Goal: Task Accomplishment & Management: Manage account settings

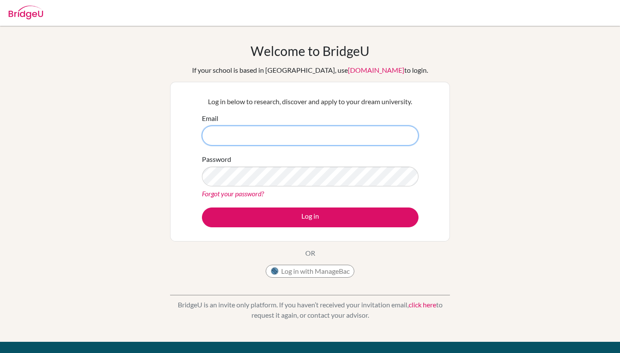
type input "[EMAIL_ADDRESS][DOMAIN_NAME]"
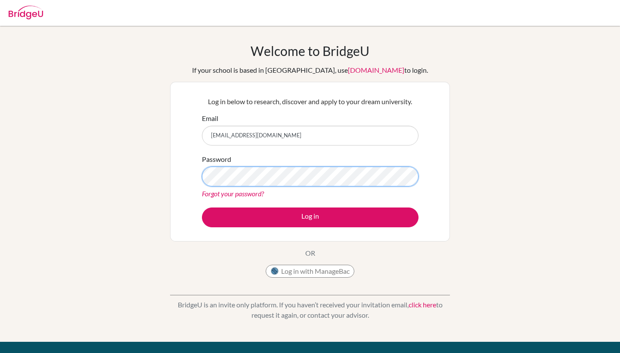
click at [310, 217] on button "Log in" at bounding box center [310, 218] width 217 height 20
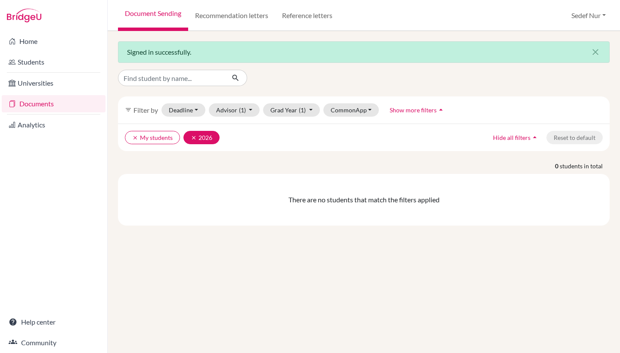
click at [190, 137] on button "clear 2026" at bounding box center [202, 137] width 36 height 13
click at [131, 138] on button "clear My students" at bounding box center [152, 137] width 55 height 13
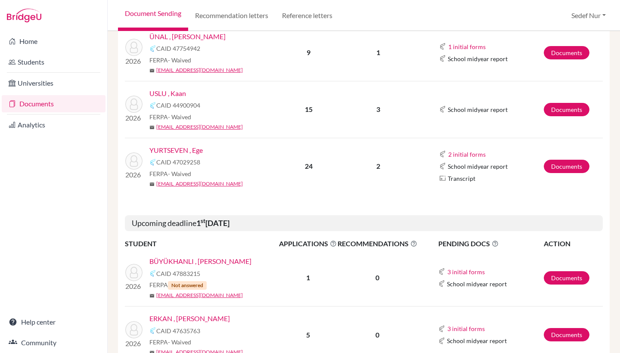
scroll to position [572, 0]
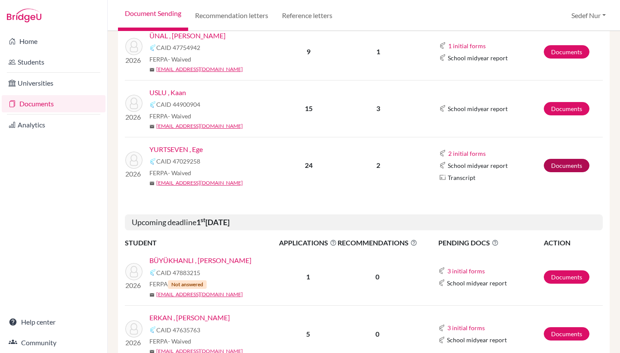
click at [562, 166] on link "Documents" at bounding box center [567, 165] width 46 height 13
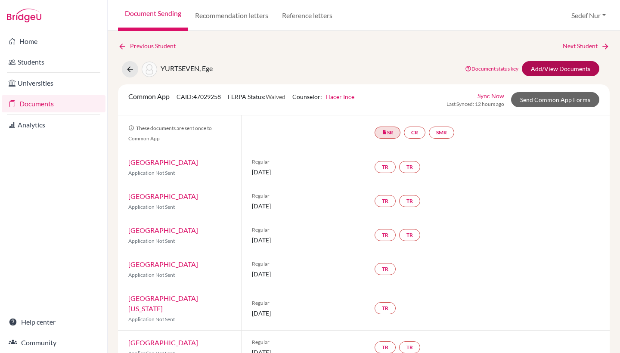
click at [558, 69] on link "Add/View Documents" at bounding box center [561, 68] width 78 height 15
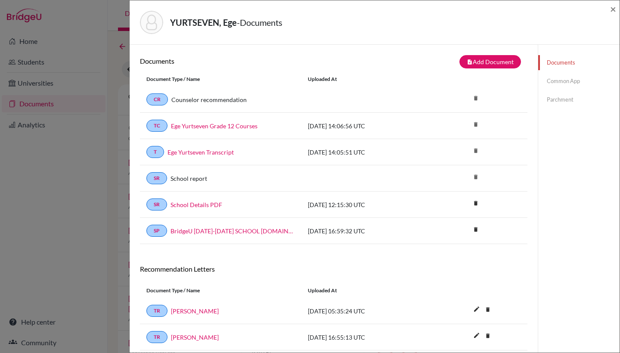
click at [565, 82] on link "Common App" at bounding box center [579, 81] width 81 height 15
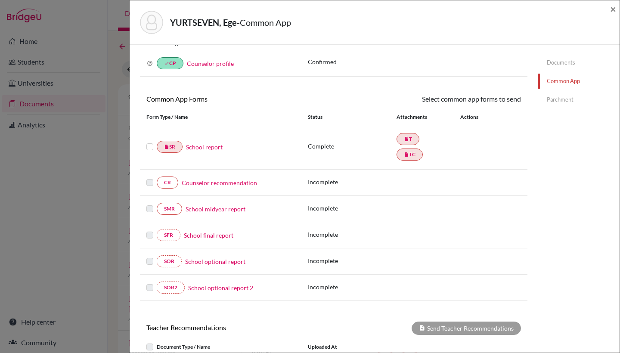
scroll to position [40, 0]
